Goal: Transaction & Acquisition: Book appointment/travel/reservation

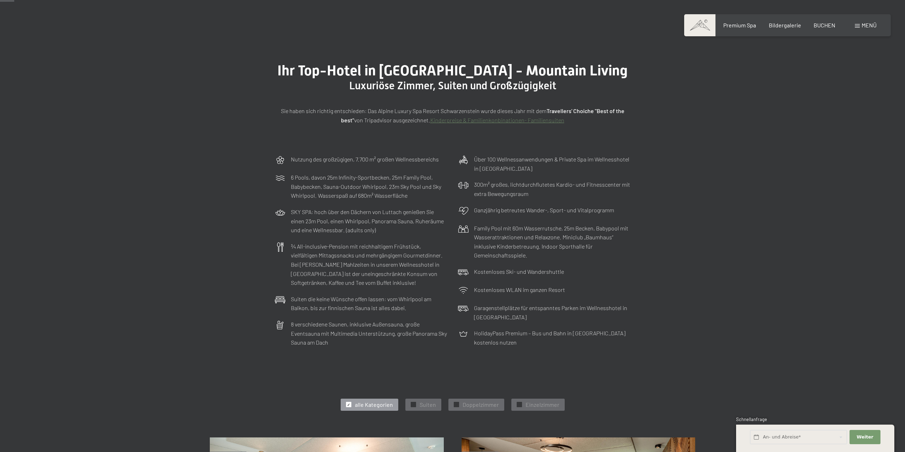
click at [461, 119] on link "Kinderpreise & Familienkonbinationen- Familiensuiten" at bounding box center [497, 120] width 134 height 7
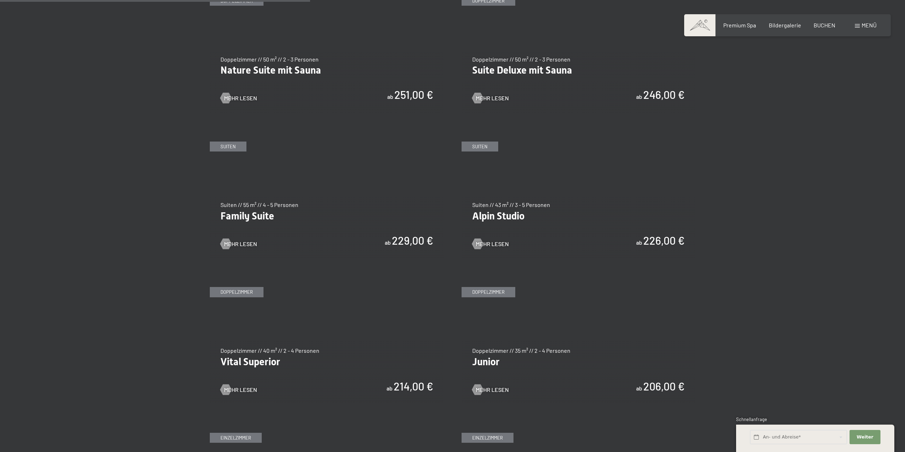
scroll to position [783, 0]
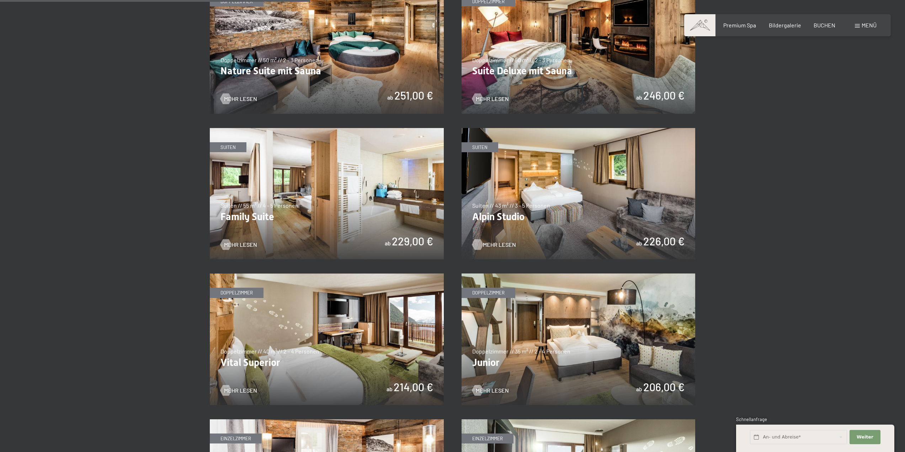
click at [492, 245] on span "Mehr Lesen" at bounding box center [499, 245] width 33 height 8
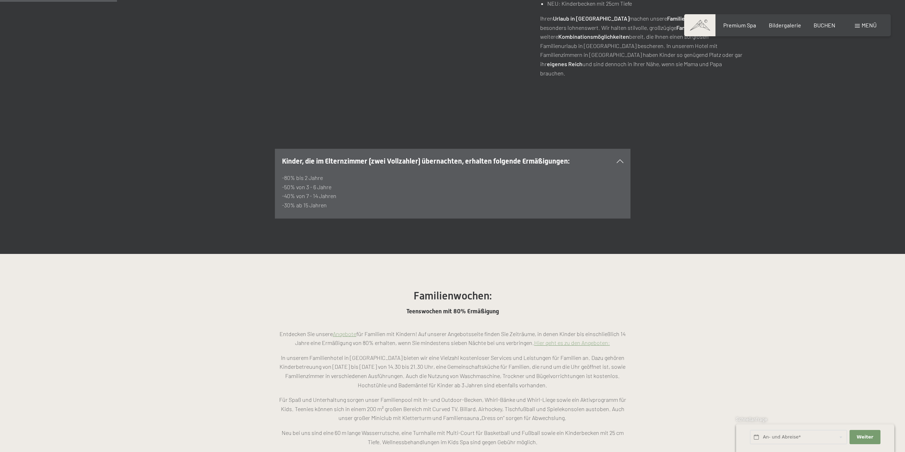
scroll to position [462, 0]
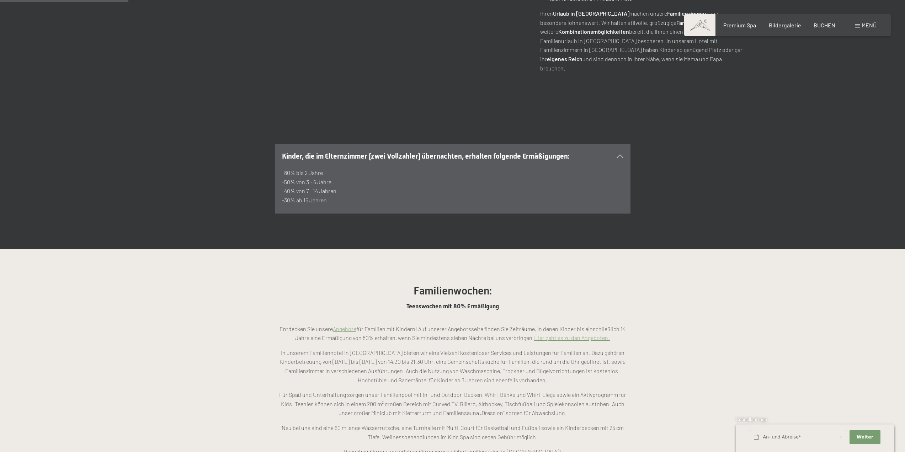
click at [567, 334] on link "Hier geht es zu den Angeboten:" at bounding box center [572, 337] width 76 height 7
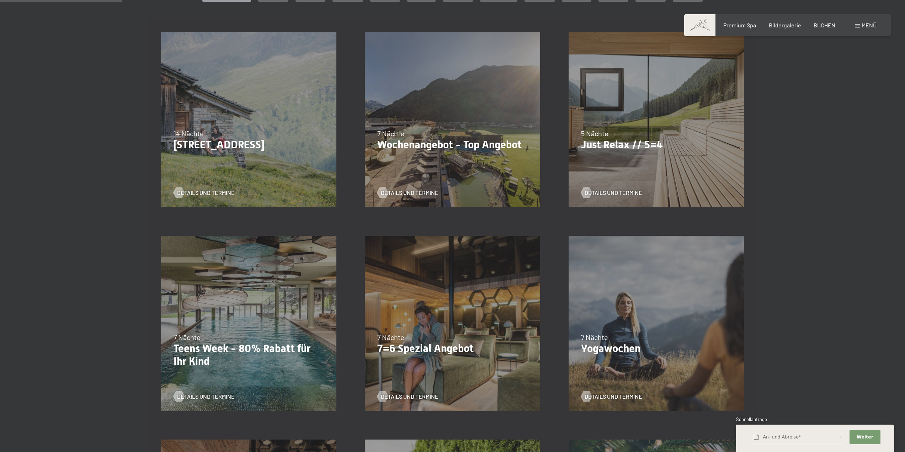
scroll to position [213, 0]
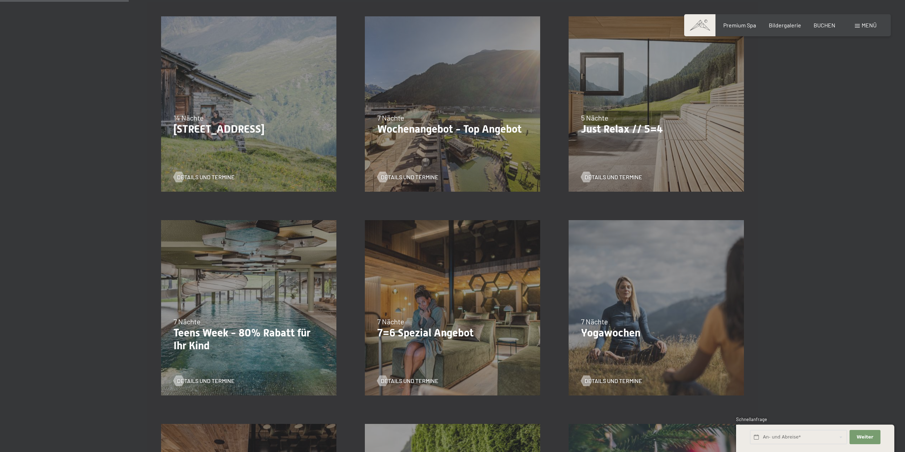
click at [236, 304] on div "27.09.–21.12.2025 10.01.–18.01.2026 31.01.–15.02.2026 07.03.–29.03.2026 23.05.–…" at bounding box center [249, 308] width 204 height 204
click at [231, 370] on div "Details und Termine" at bounding box center [246, 375] width 145 height 18
click at [224, 379] on span "Details und Termine" at bounding box center [213, 381] width 58 height 8
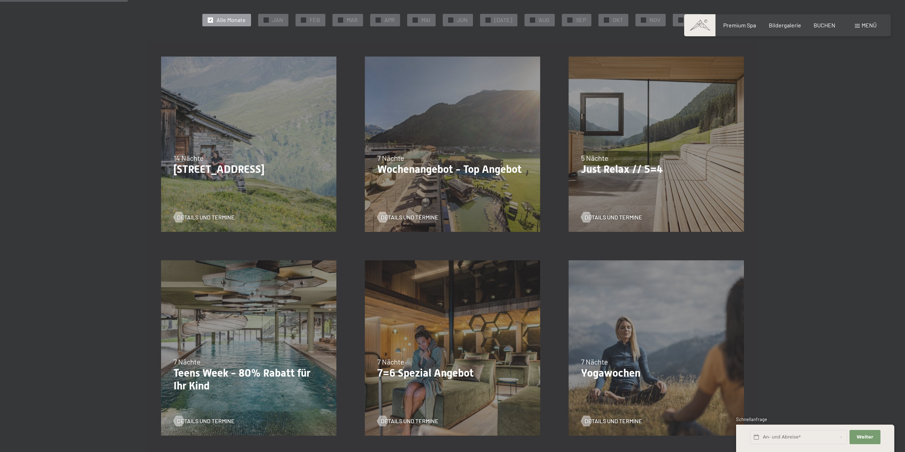
scroll to position [142, 0]
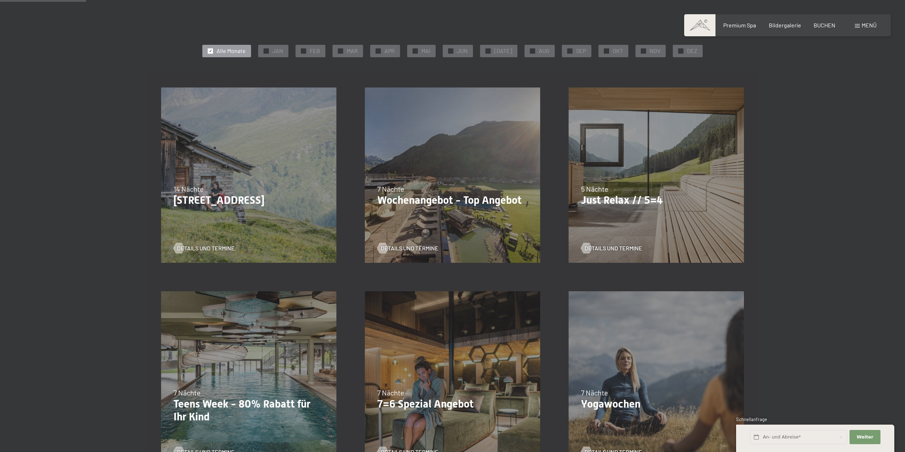
click at [431, 248] on span "Einwilligung Marketing*" at bounding box center [414, 246] width 59 height 7
click at [381, 248] on input "Einwilligung Marketing*" at bounding box center [377, 246] width 7 height 7
click at [386, 245] on span "Einwilligung Marketing*" at bounding box center [414, 246] width 59 height 7
click at [381, 245] on input "Einwilligung Marketing*" at bounding box center [377, 246] width 7 height 7
click at [392, 250] on span "Einwilligung Marketing*" at bounding box center [414, 246] width 59 height 7
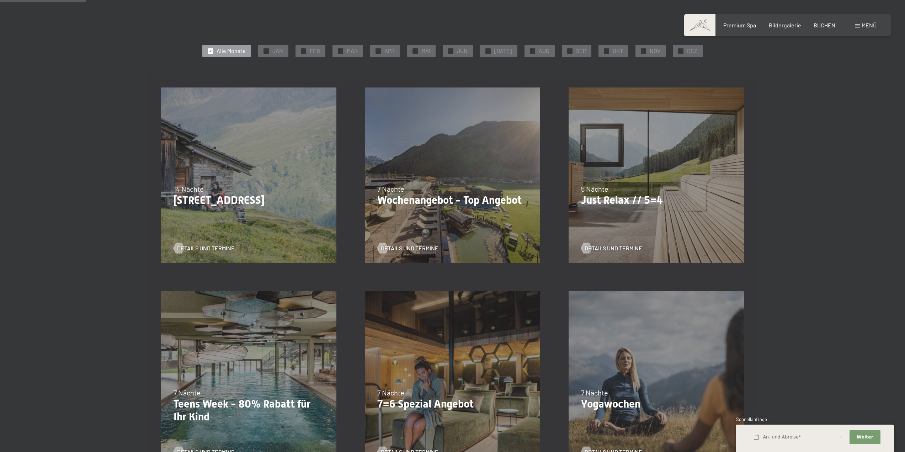
click at [381, 250] on input "Einwilligung Marketing*" at bounding box center [377, 246] width 7 height 7
click at [423, 198] on p "Wochenangebot - Top Angebot" at bounding box center [452, 200] width 150 height 13
click at [391, 249] on span "Einwilligung Marketing*" at bounding box center [414, 246] width 59 height 7
click at [381, 249] on input "Einwilligung Marketing*" at bounding box center [377, 246] width 7 height 7
click at [392, 249] on span "Einwilligung Marketing*" at bounding box center [414, 246] width 59 height 7
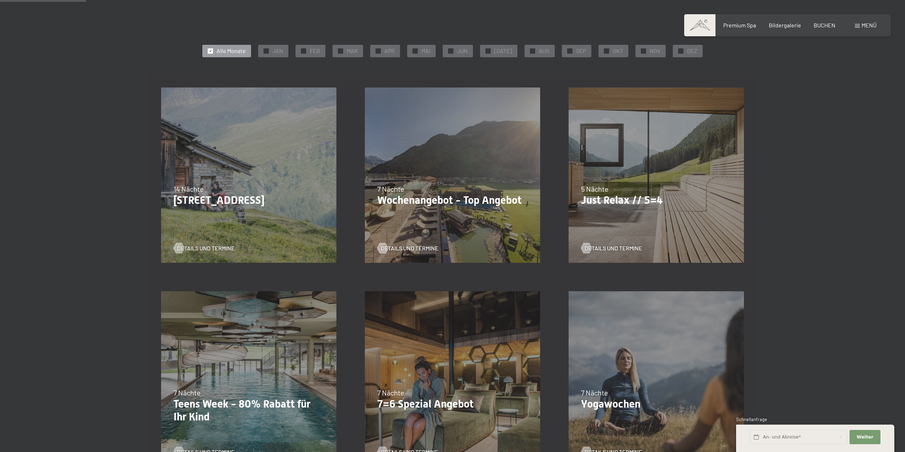
click at [381, 249] on input "Einwilligung Marketing*" at bounding box center [377, 246] width 7 height 7
checkbox input "false"
drag, startPoint x: 862, startPoint y: 440, endPoint x: 833, endPoint y: 434, distance: 29.4
click at [857, 439] on button "Weiter Adressfelder ausblenden" at bounding box center [865, 437] width 31 height 15
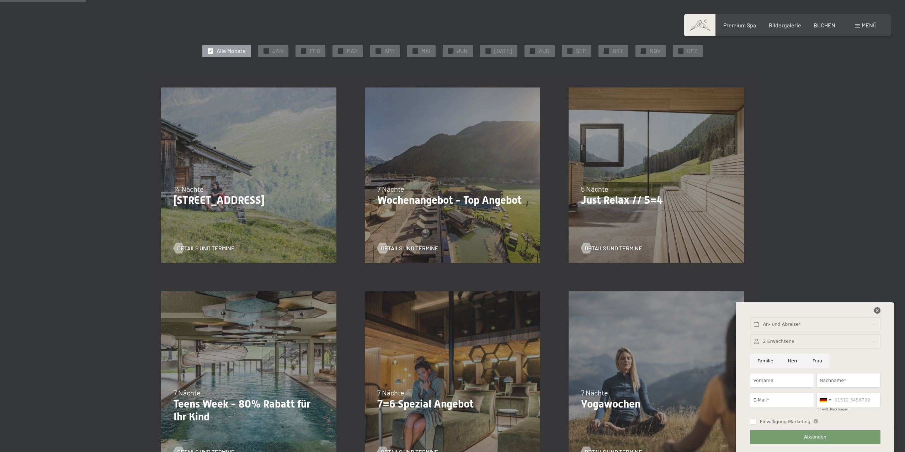
click at [877, 308] on icon at bounding box center [877, 310] width 6 height 6
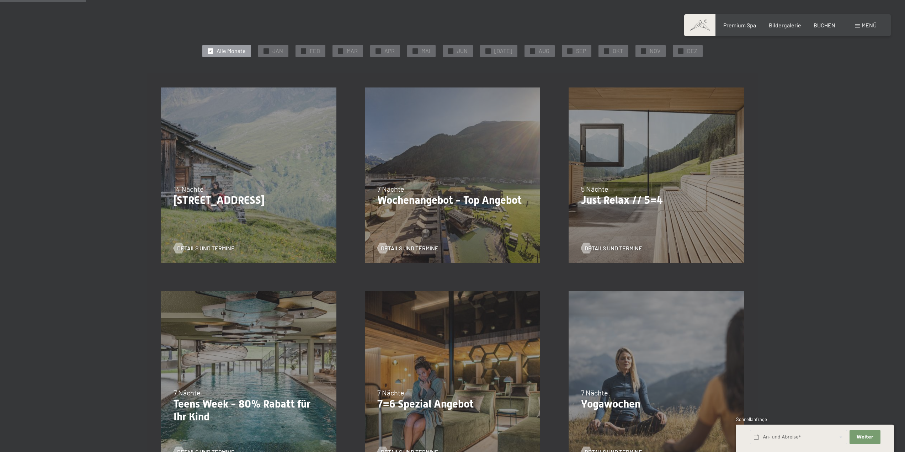
click at [430, 201] on p "Wochenangebot - Top Angebot" at bounding box center [452, 200] width 150 height 13
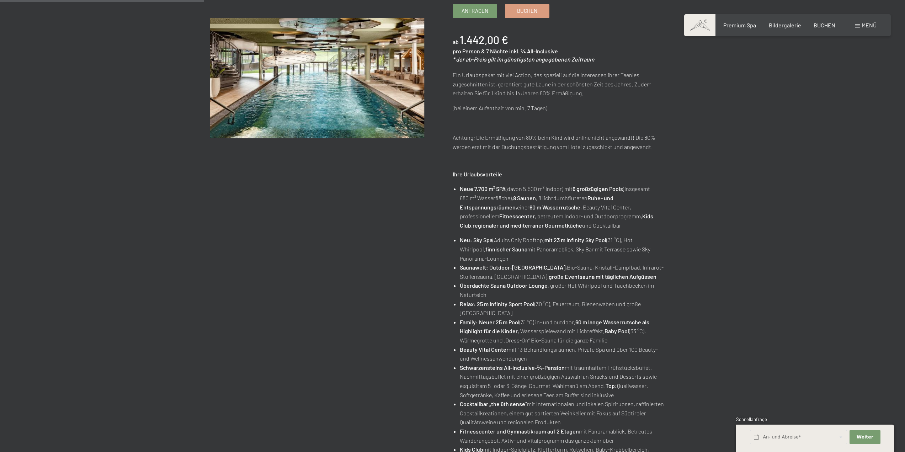
scroll to position [178, 0]
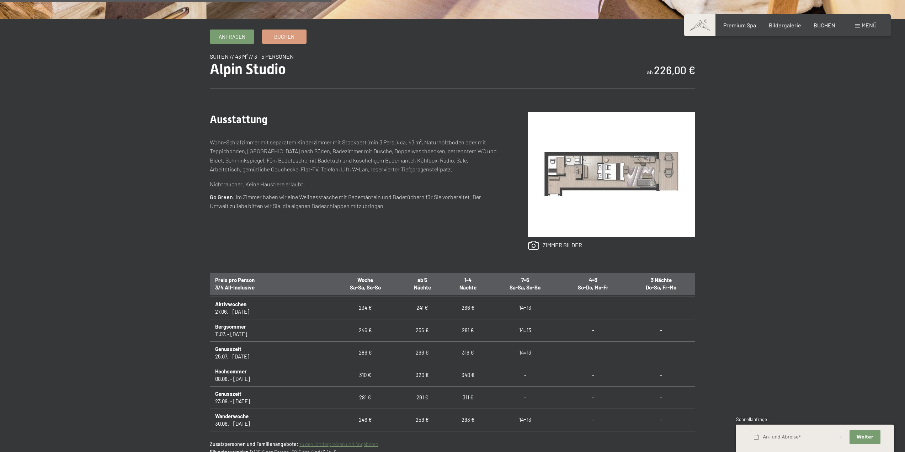
scroll to position [498, 0]
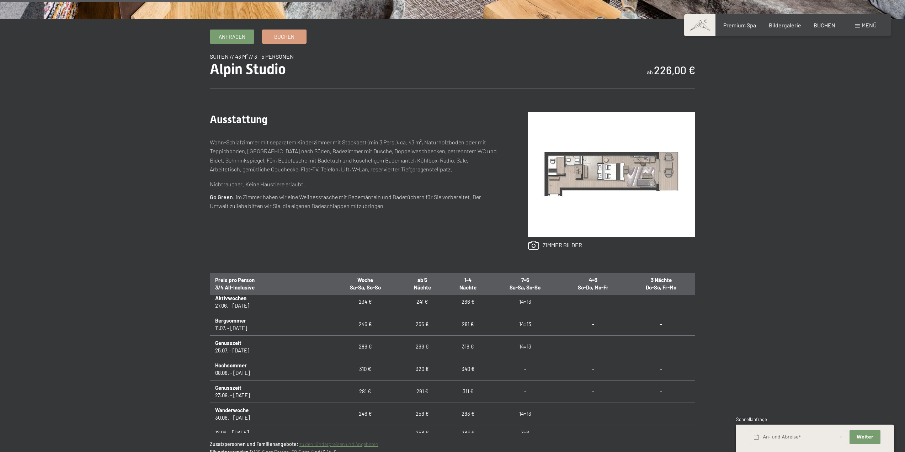
click at [342, 443] on link "zu den Kinderpreisen und Angeboten" at bounding box center [338, 444] width 79 height 6
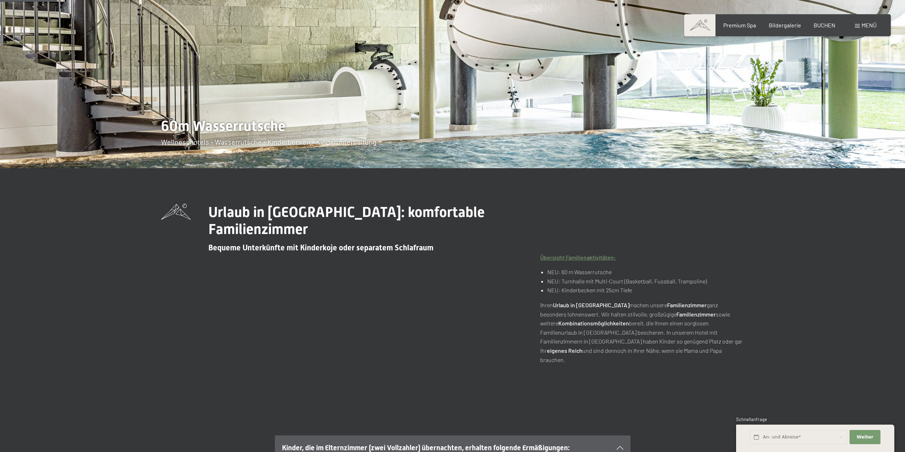
scroll to position [213, 0]
